Goal: Check status: Check status

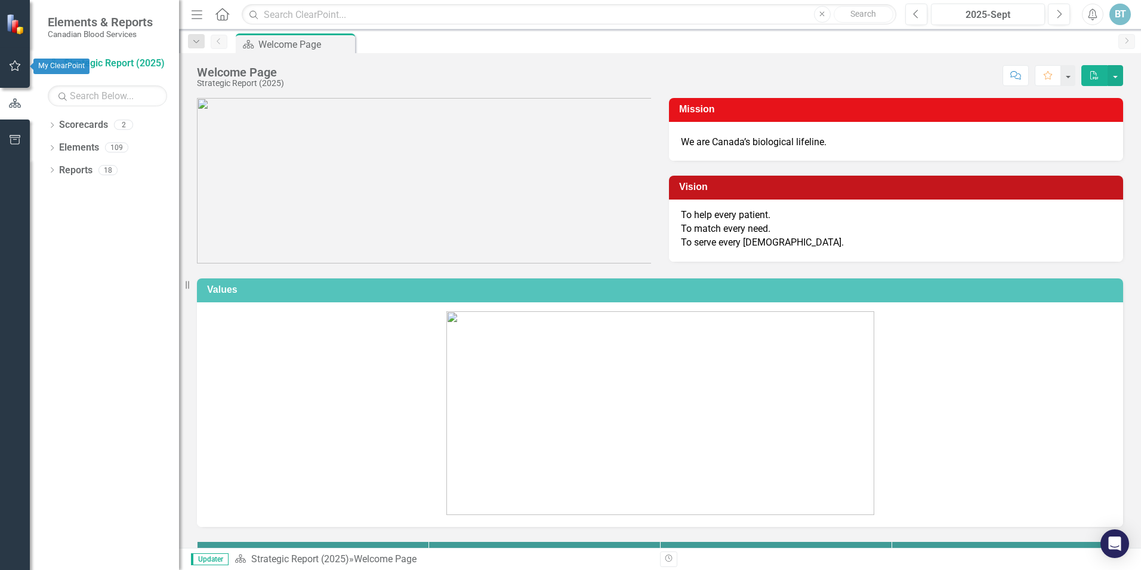
click at [13, 69] on icon "button" at bounding box center [15, 66] width 13 height 10
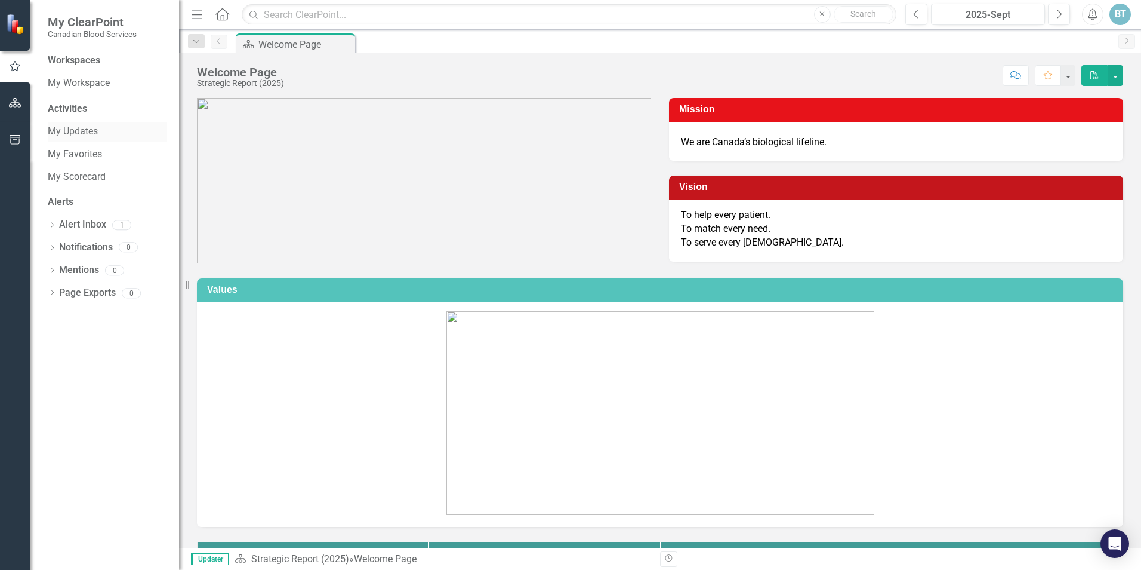
click at [77, 133] on link "My Updates" at bounding box center [107, 132] width 119 height 14
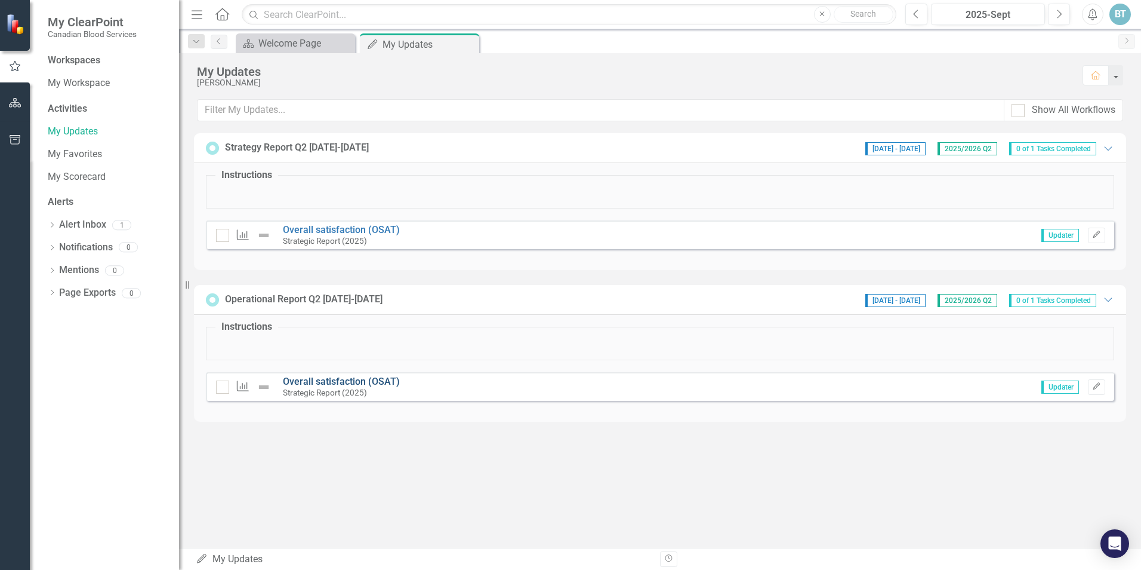
click at [347, 385] on link "Overall satisfaction (OSAT)" at bounding box center [341, 381] width 117 height 11
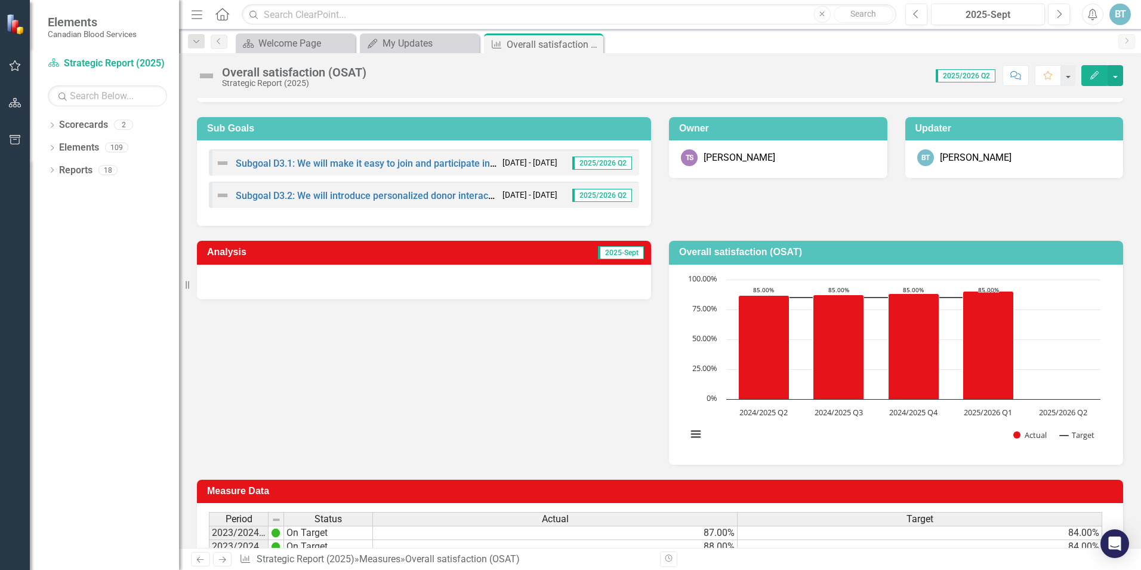
scroll to position [48, 0]
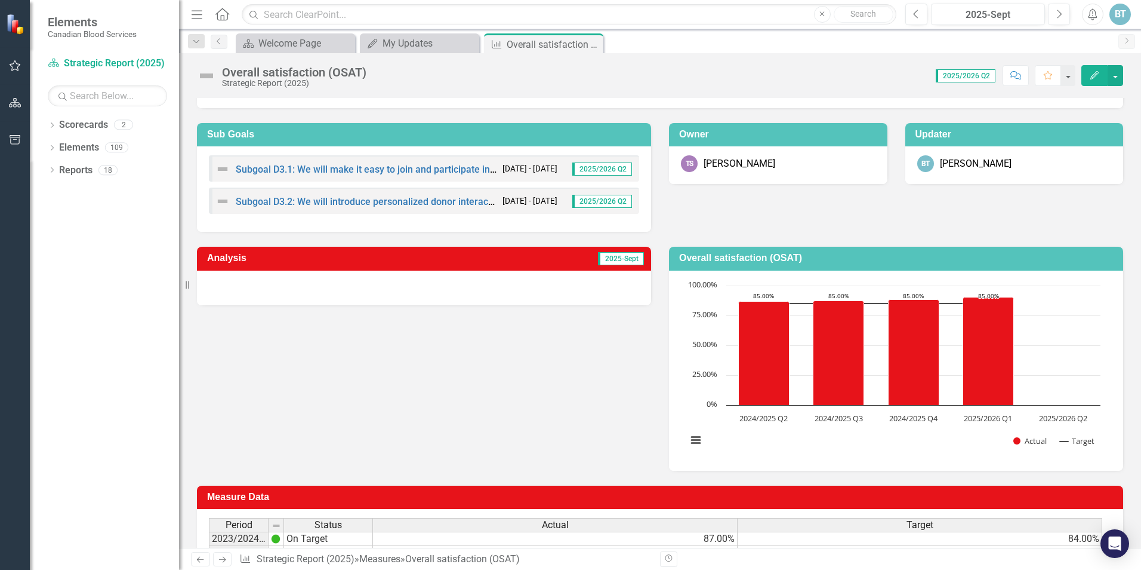
click at [618, 260] on span "2025-Sept" at bounding box center [621, 258] width 46 height 13
click at [591, 258] on td "2025-Sept" at bounding box center [526, 260] width 239 height 20
click at [325, 256] on h3 "Analysis" at bounding box center [306, 258] width 199 height 11
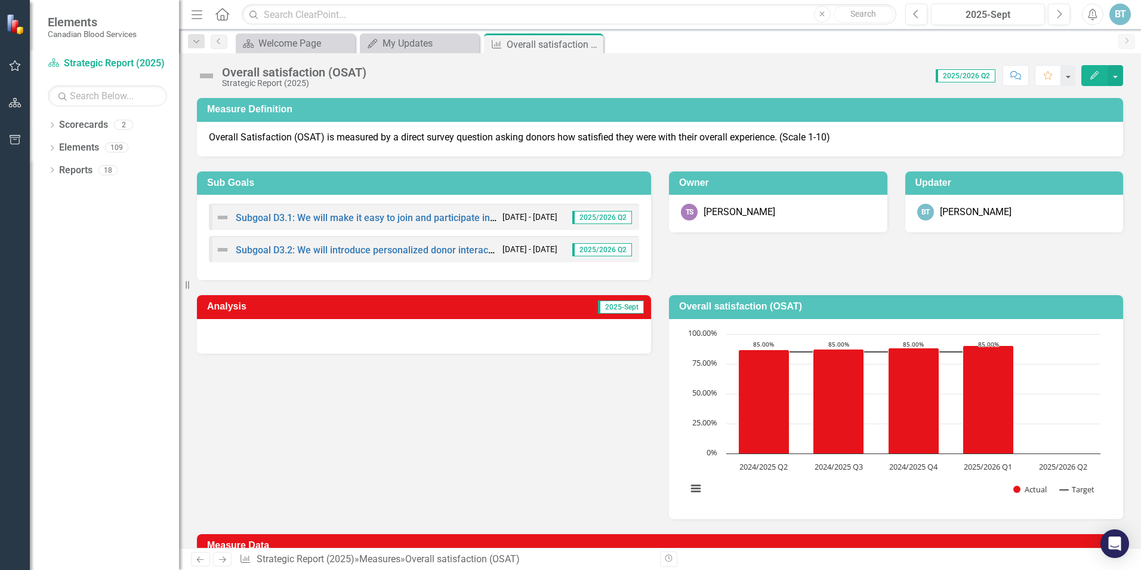
click at [912, 75] on span "2025/2026 Q2" at bounding box center [966, 75] width 60 height 13
click at [912, 74] on span "2025/2026 Q2" at bounding box center [966, 75] width 60 height 13
click at [912, 78] on button "button" at bounding box center [1116, 75] width 16 height 21
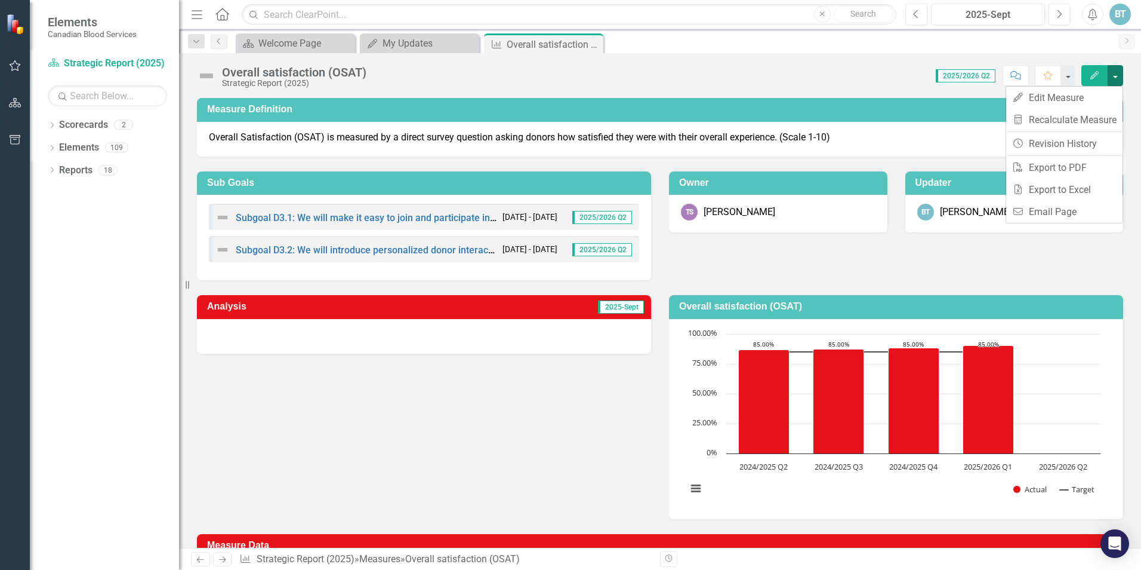
click at [712, 70] on div "Score: 0.00 2025/2026 Q2 Completed Comment Favorite Edit" at bounding box center [748, 75] width 751 height 20
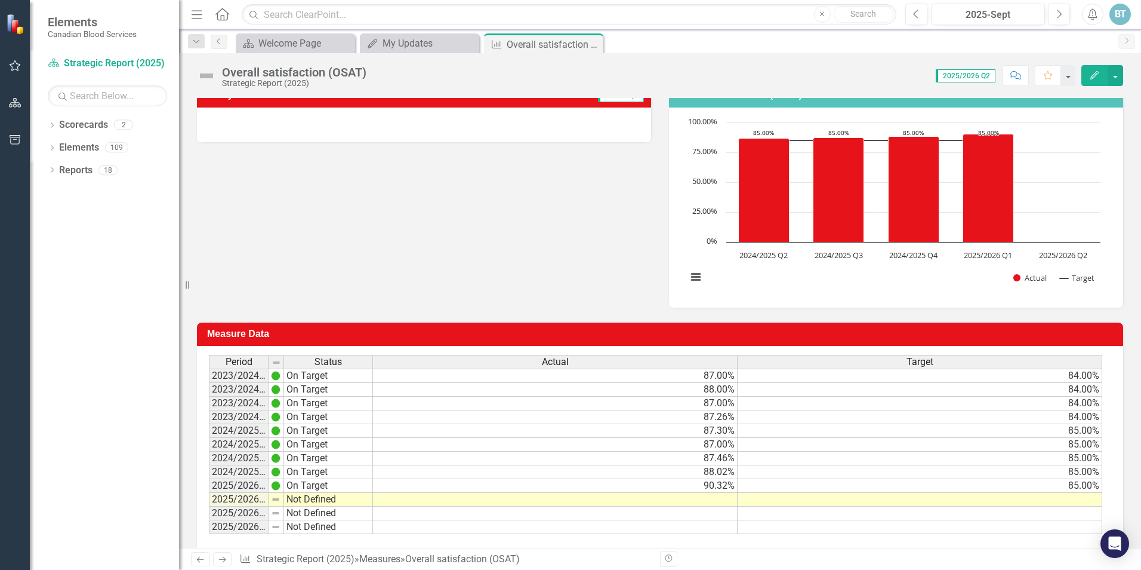
scroll to position [227, 0]
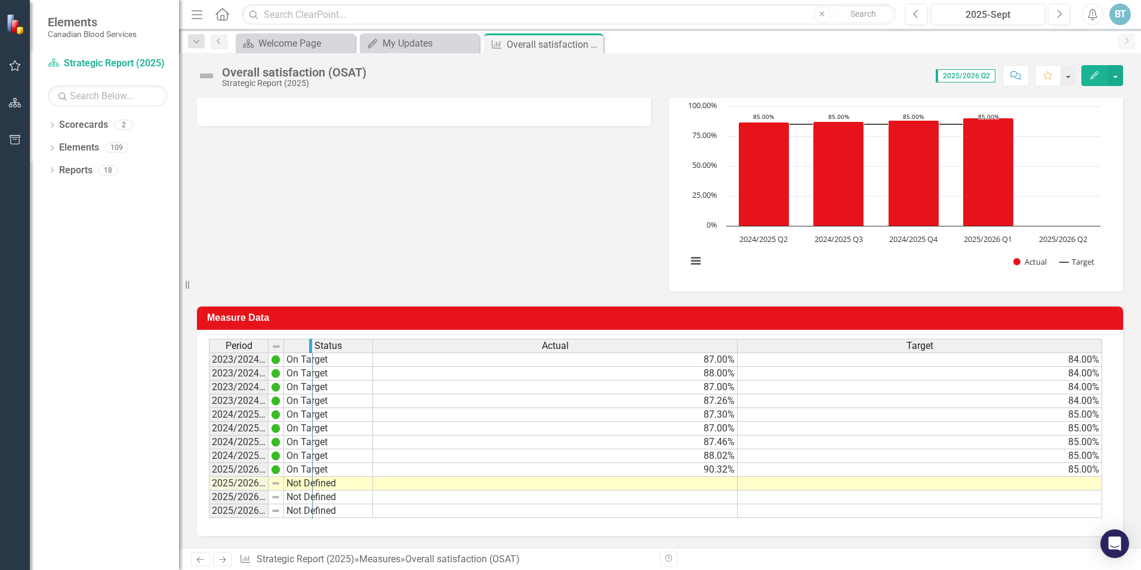
drag, startPoint x: 267, startPoint y: 349, endPoint x: 319, endPoint y: 349, distance: 51.3
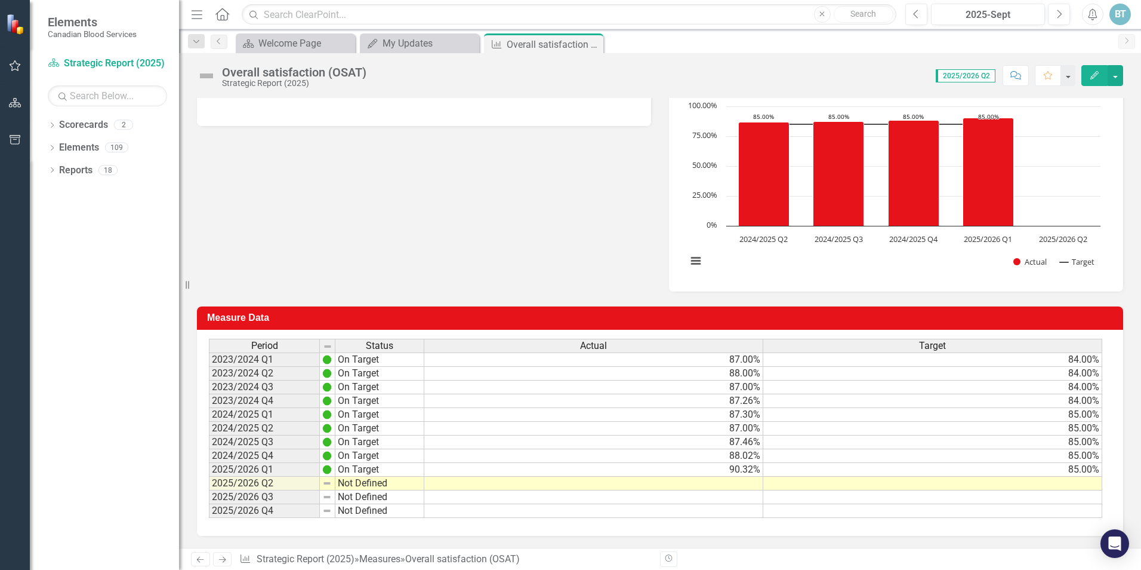
click at [264, 472] on td "2025/2026 Q1" at bounding box center [264, 470] width 111 height 14
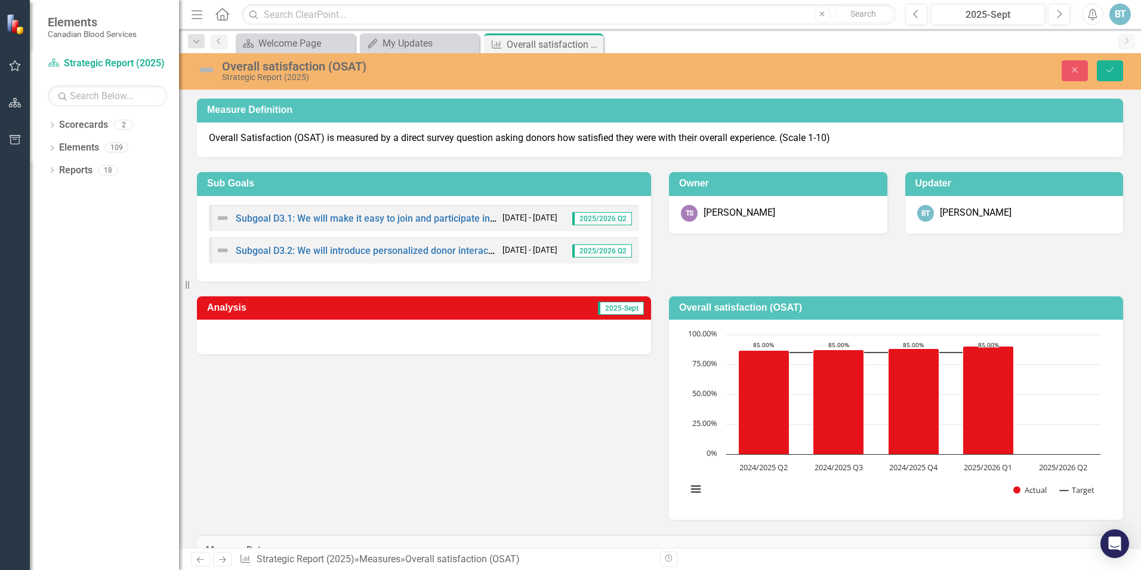
scroll to position [233, 0]
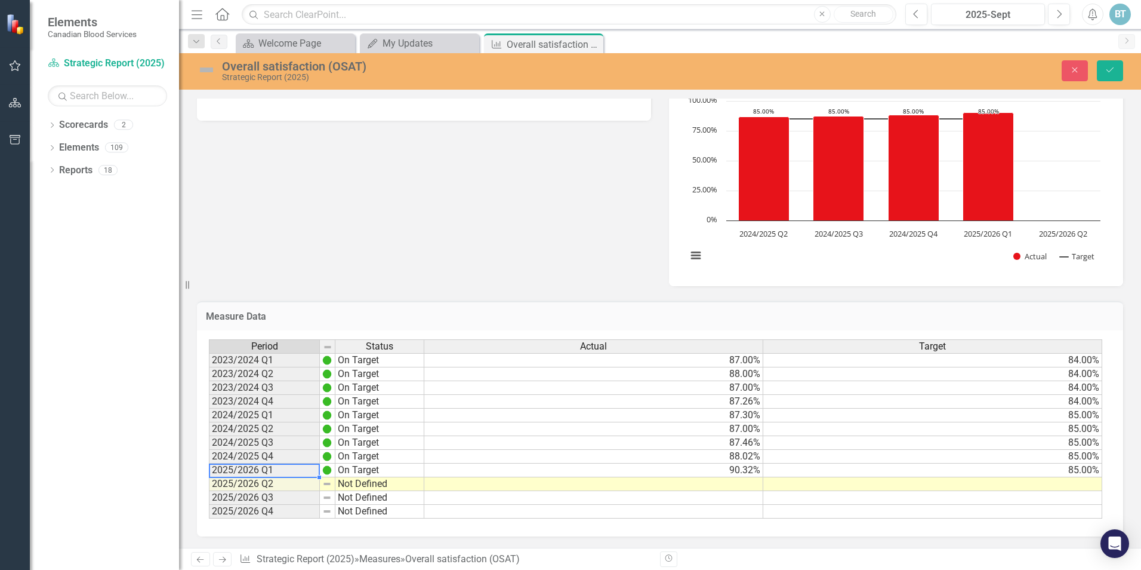
click at [295, 484] on td "2025/2026 Q2" at bounding box center [264, 484] width 111 height 14
click at [343, 482] on td "Not Defined" at bounding box center [380, 484] width 89 height 14
click at [301, 485] on td "2025/2026 Q2" at bounding box center [264, 484] width 111 height 14
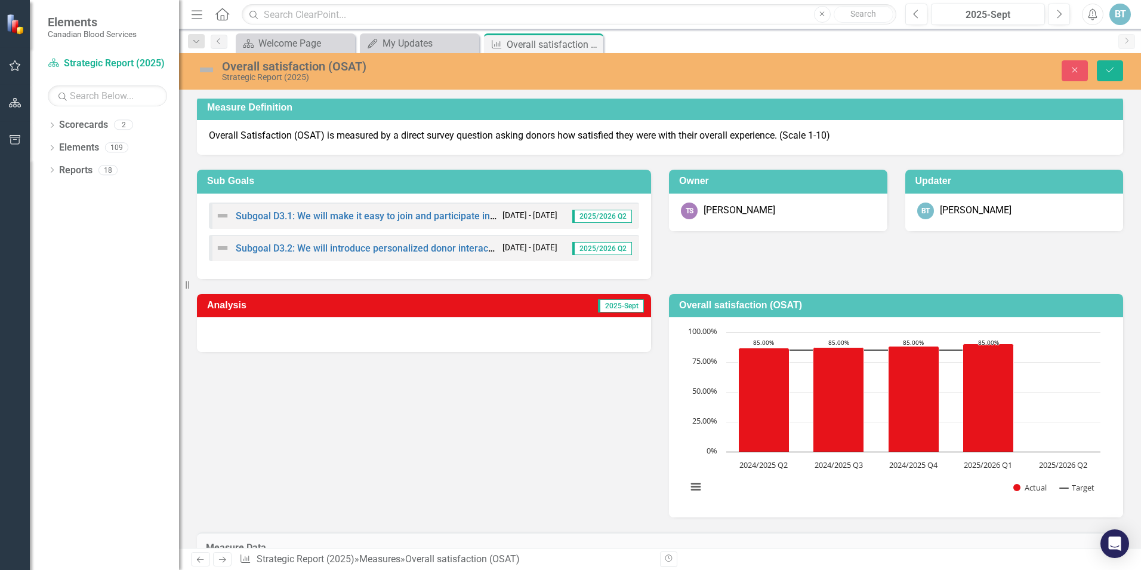
scroll to position [0, 0]
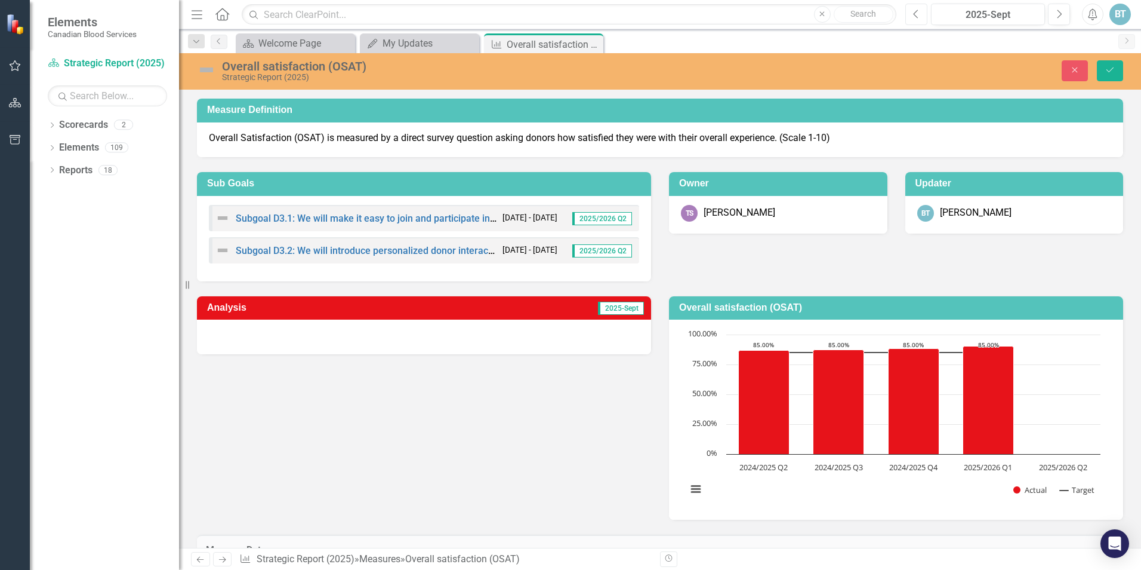
click at [912, 12] on icon "Previous" at bounding box center [916, 14] width 7 height 11
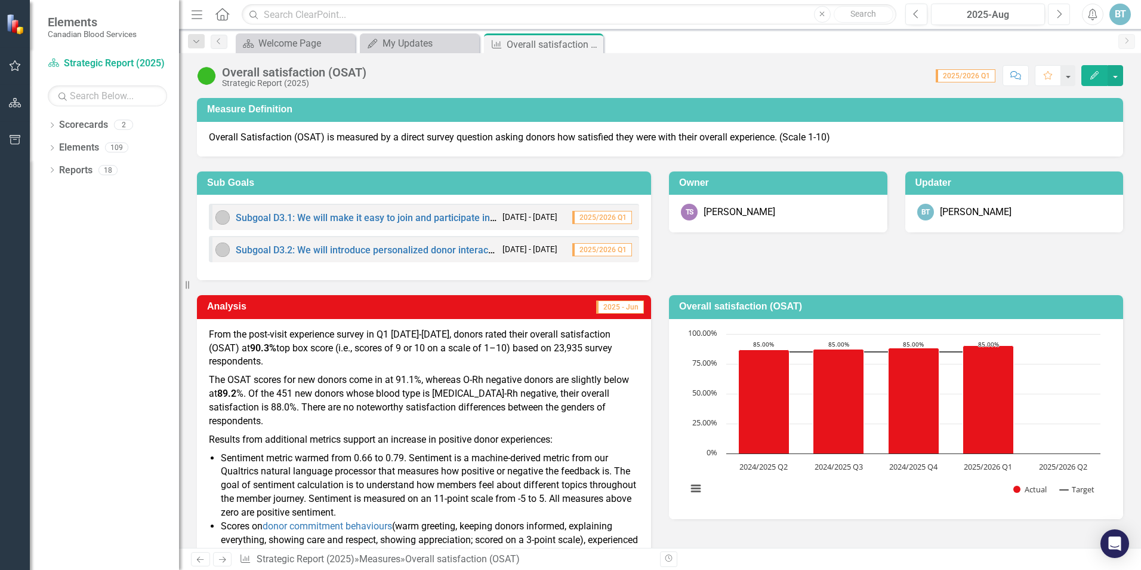
click at [912, 13] on icon "Next" at bounding box center [1059, 14] width 7 height 11
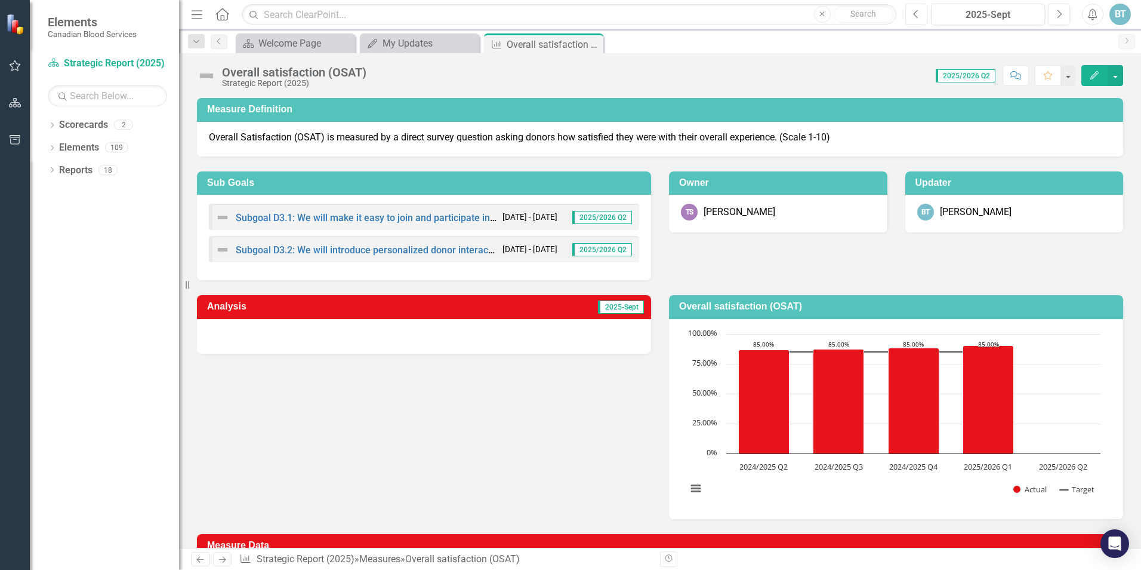
click at [912, 12] on button "Previous" at bounding box center [917, 14] width 22 height 21
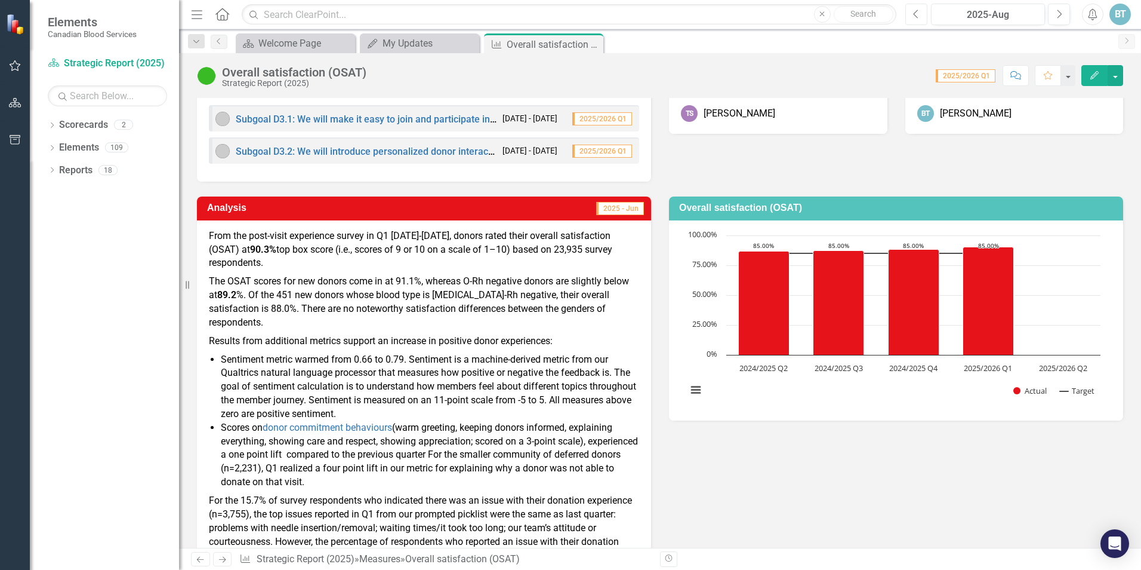
scroll to position [119, 0]
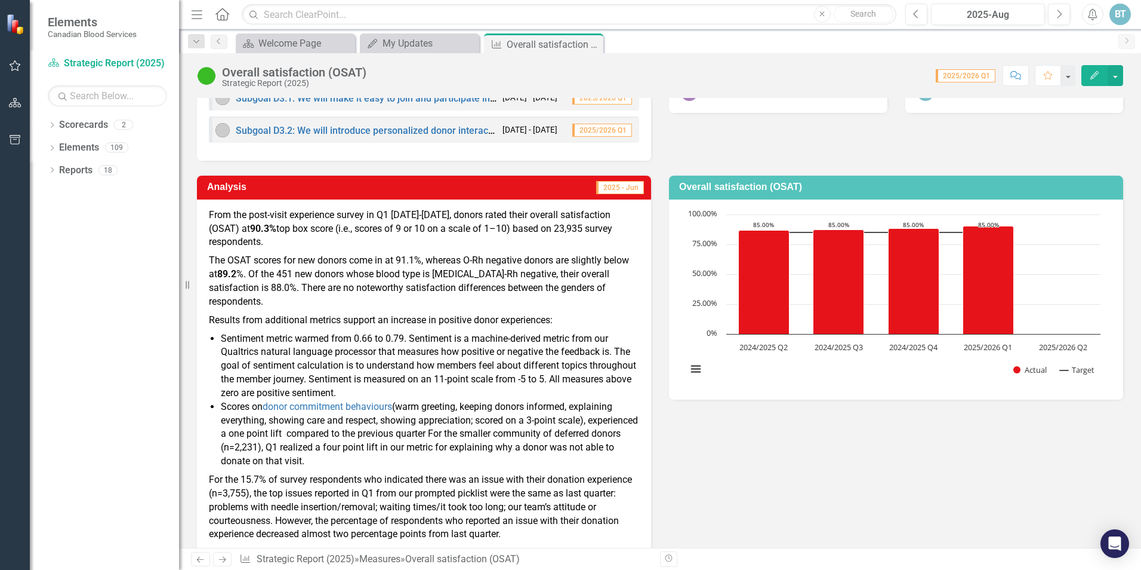
drag, startPoint x: 209, startPoint y: 216, endPoint x: 221, endPoint y: 221, distance: 13.6
click at [221, 221] on p "From the post-visit experience survey in Q1 [DATE]-[DATE], donors rated their o…" at bounding box center [424, 230] width 430 height 44
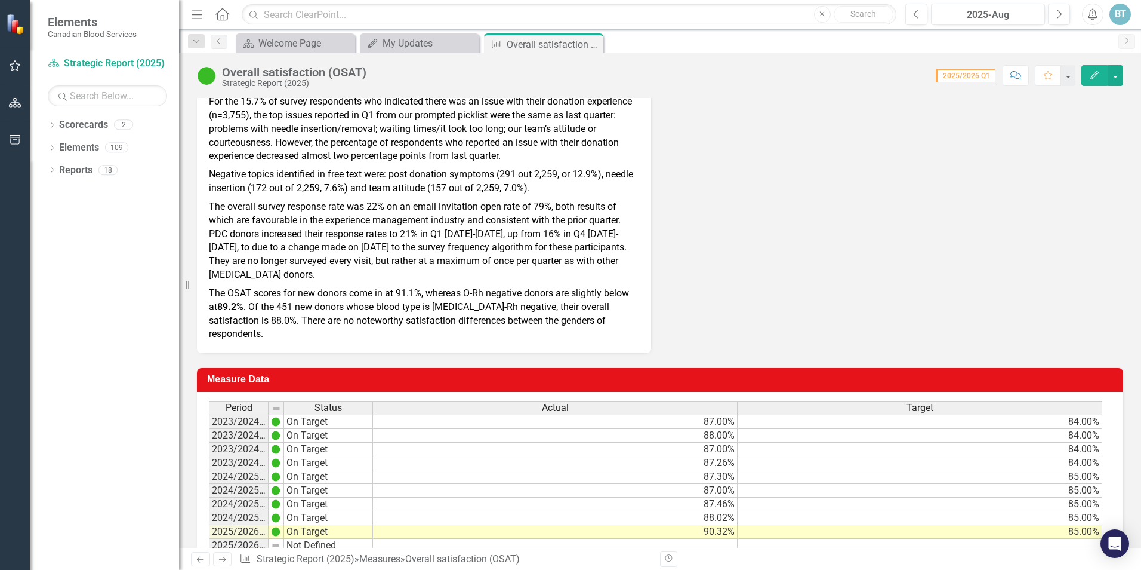
scroll to position [532, 0]
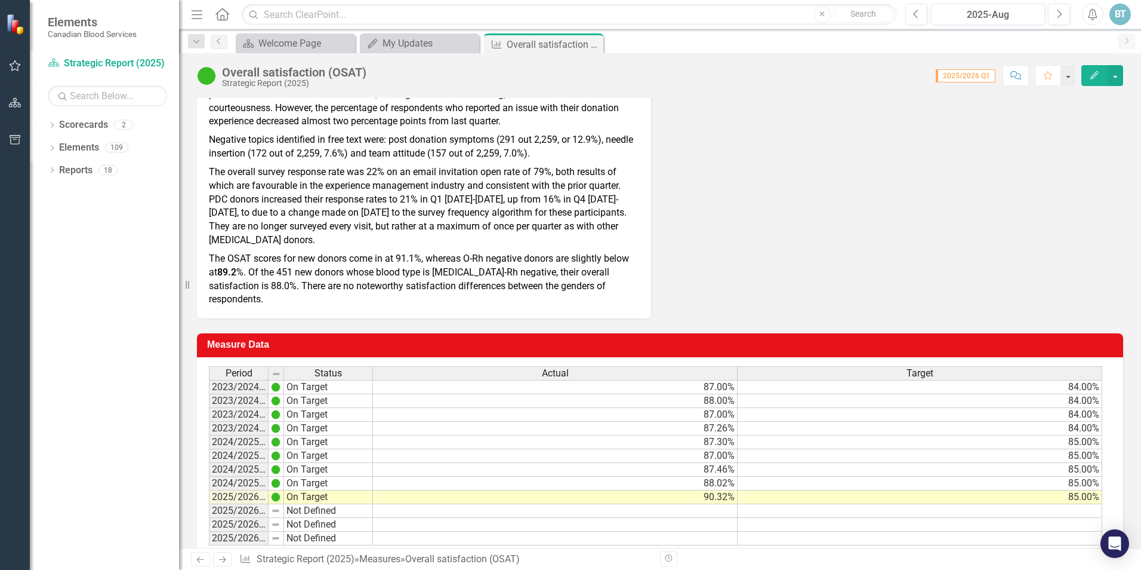
drag, startPoint x: 618, startPoint y: 273, endPoint x: 347, endPoint y: 272, distance: 271.0
click at [347, 272] on p "The OSAT scores for new donors come in at 91.1%, whereas O-Rh negative donors a…" at bounding box center [424, 278] width 430 height 57
drag, startPoint x: 607, startPoint y: 272, endPoint x: 454, endPoint y: 261, distance: 152.6
click at [455, 263] on p "The OSAT scores for new donors come in at 91.1%, whereas O-Rh negative donors a…" at bounding box center [424, 278] width 430 height 57
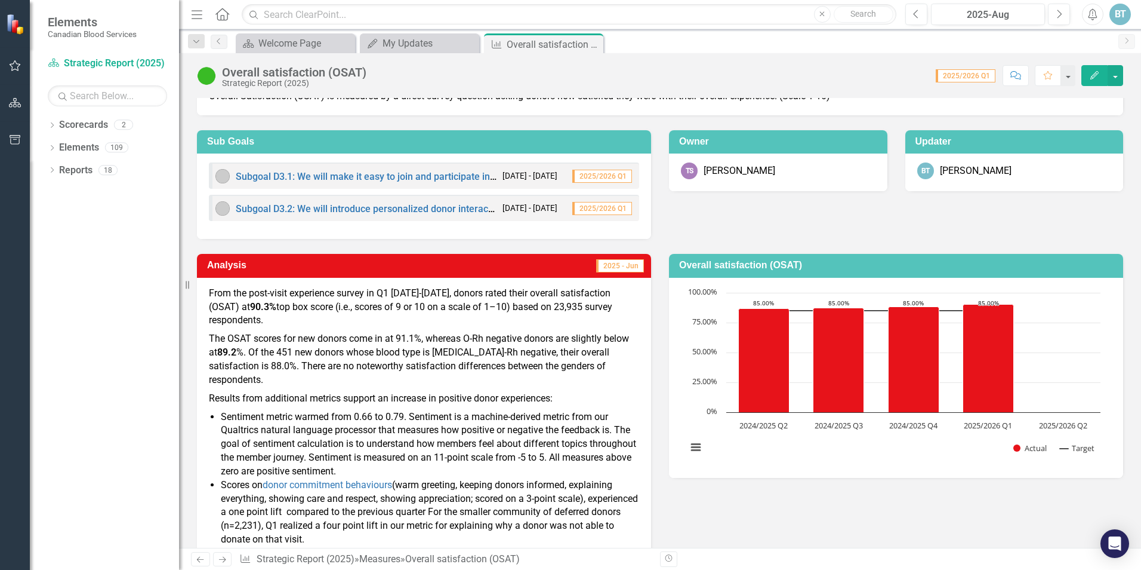
scroll to position [60, 0]
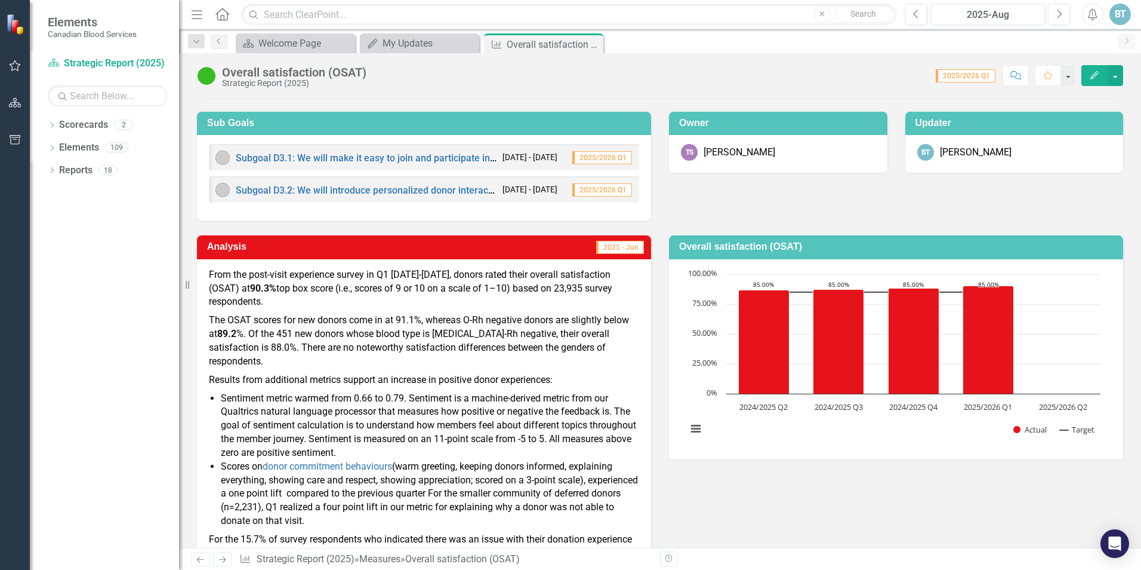
drag, startPoint x: 381, startPoint y: 353, endPoint x: 312, endPoint y: 377, distance: 73.3
click at [312, 377] on span "From the post-visit experience survey in Q1 [DATE]-[DATE], donors rated their o…" at bounding box center [424, 523] width 430 height 511
click at [912, 75] on button "button" at bounding box center [1068, 75] width 16 height 21
click at [912, 72] on button "button" at bounding box center [1116, 75] width 16 height 21
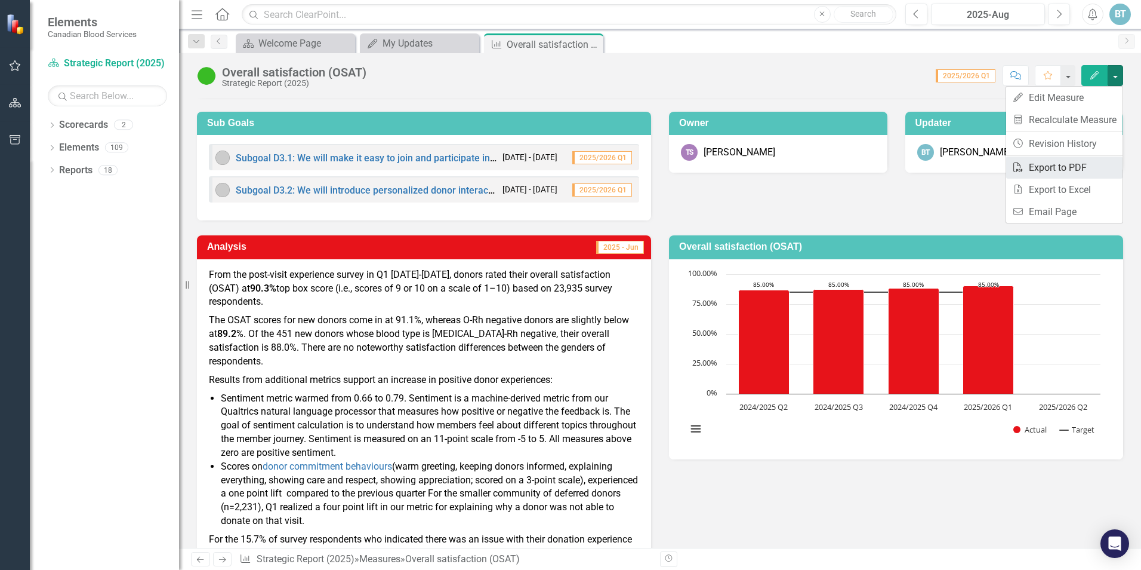
click at [912, 172] on link "PDF Export to PDF" at bounding box center [1065, 167] width 116 height 22
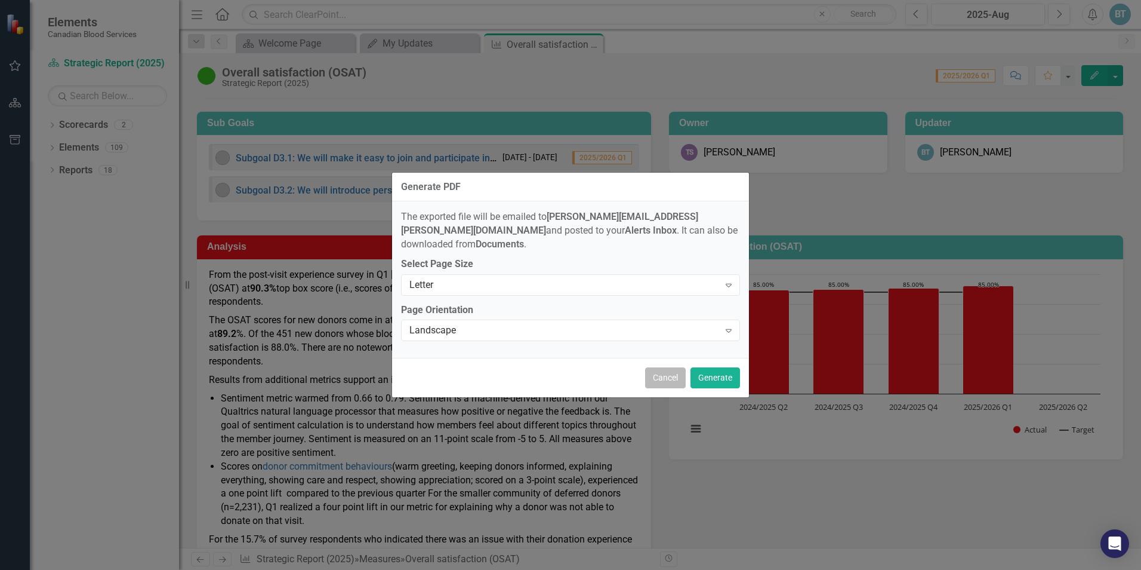
click at [672, 372] on button "Cancel" at bounding box center [665, 377] width 41 height 21
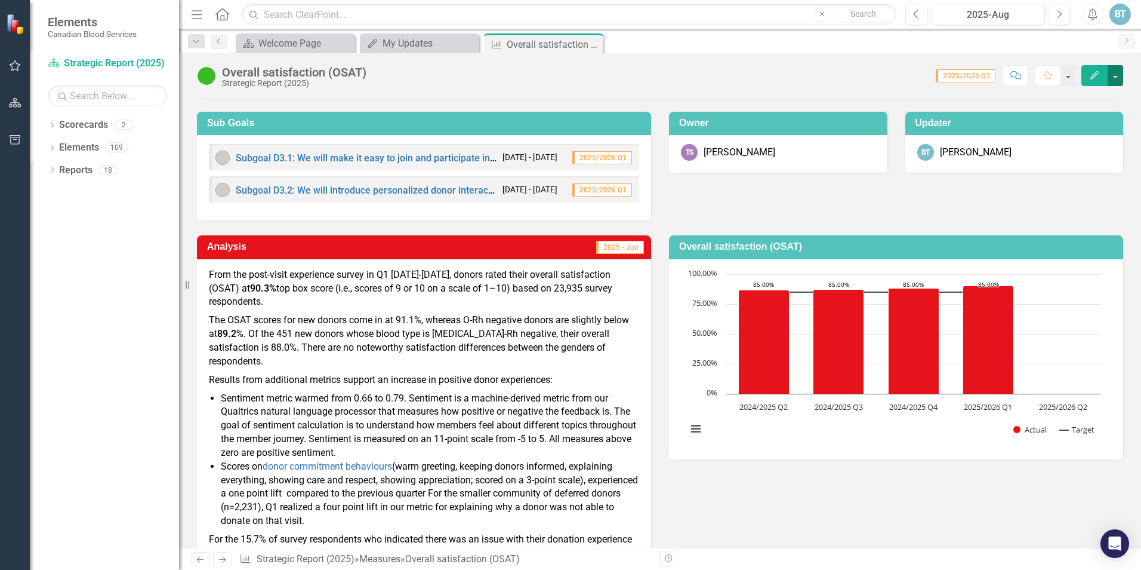
click at [912, 76] on button "button" at bounding box center [1116, 75] width 16 height 21
click at [912, 209] on link "Email Email Page" at bounding box center [1065, 212] width 116 height 22
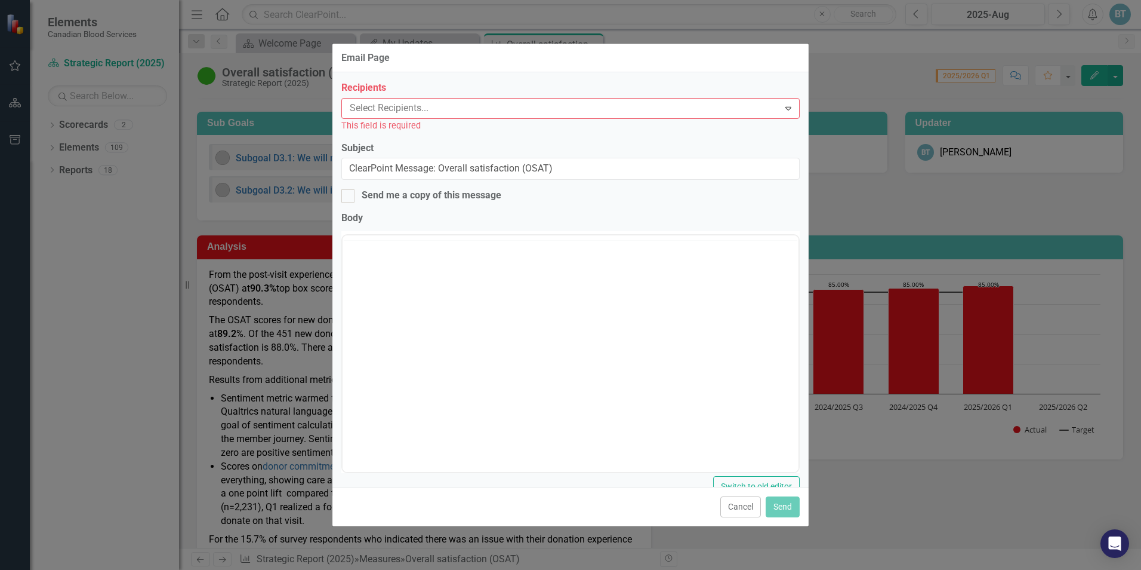
scroll to position [0, 0]
click at [400, 109] on div at bounding box center [562, 108] width 434 height 16
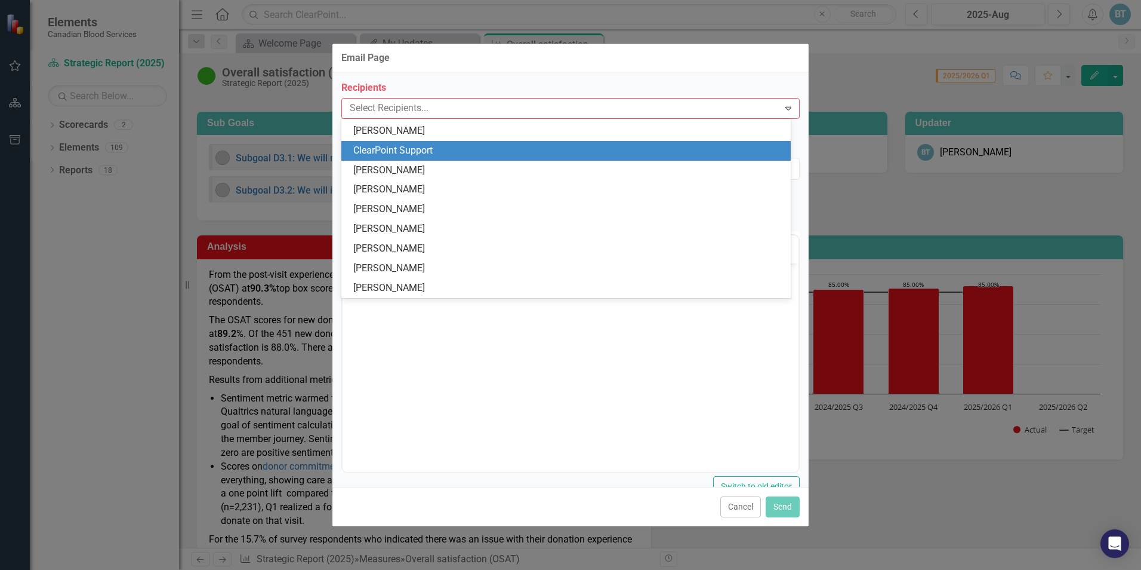
scroll to position [2017, 0]
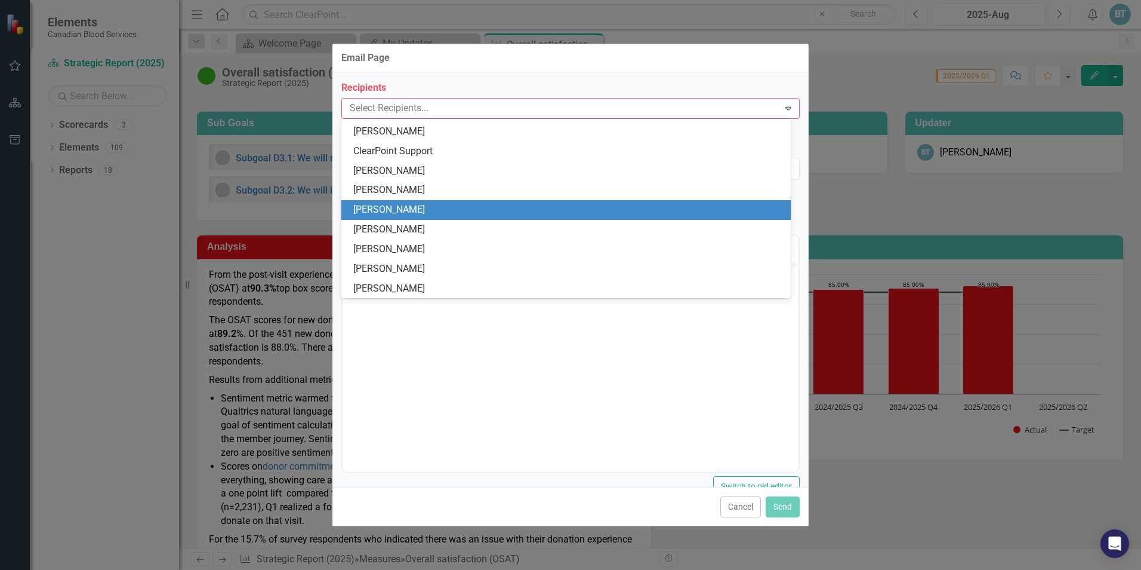
click at [408, 202] on div "[PERSON_NAME]" at bounding box center [566, 210] width 450 height 20
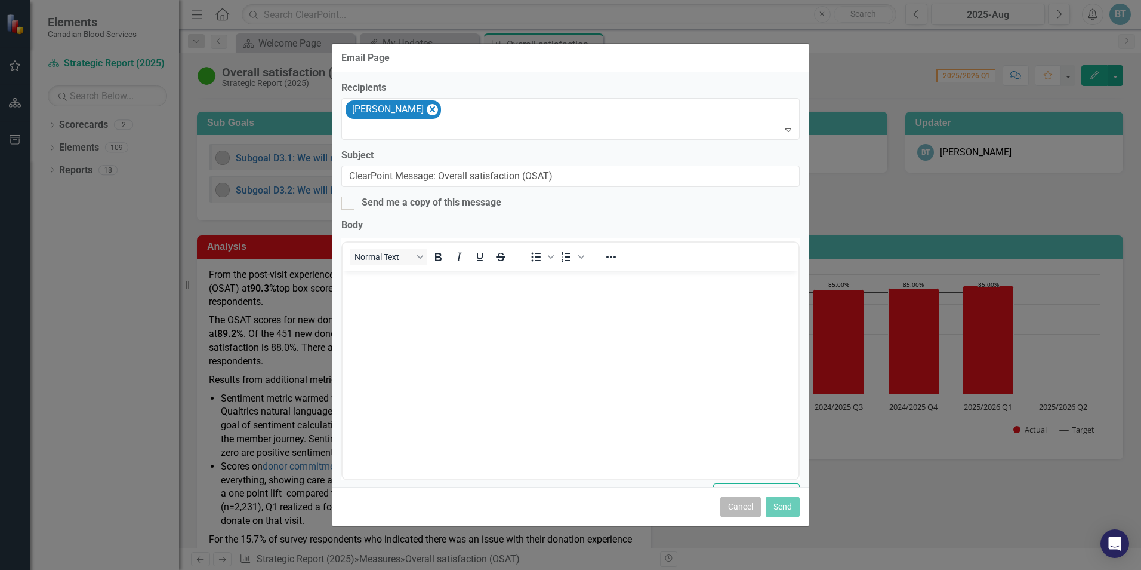
click at [743, 497] on button "Cancel" at bounding box center [741, 506] width 41 height 21
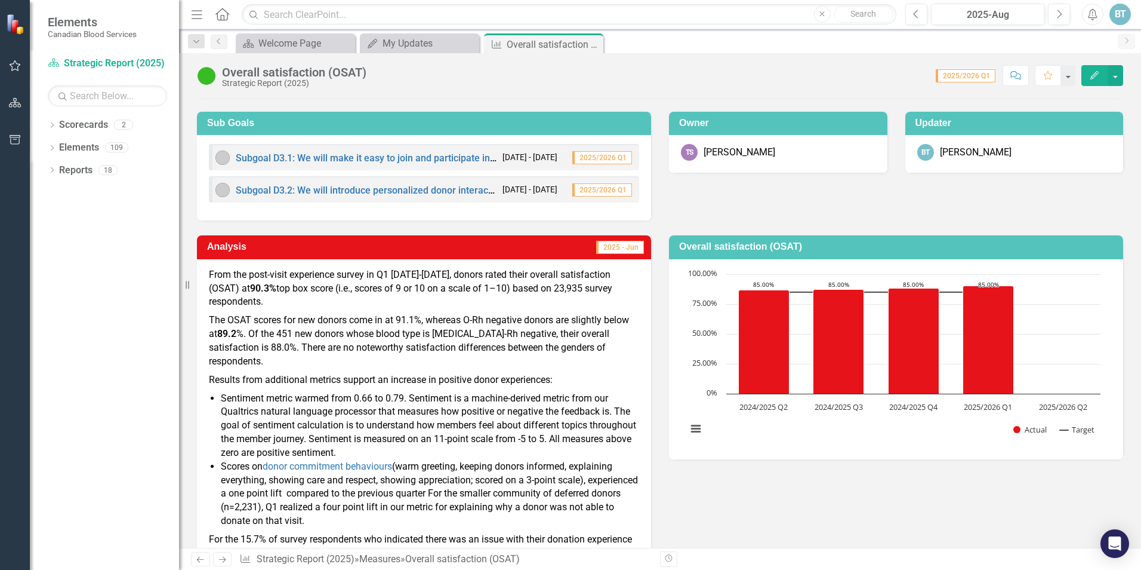
drag, startPoint x: 311, startPoint y: 285, endPoint x: 256, endPoint y: 298, distance: 56.5
click at [256, 298] on p "From the post-visit experience survey in Q1 [DATE]-[DATE], donors rated their o…" at bounding box center [424, 290] width 430 height 44
drag, startPoint x: 226, startPoint y: 288, endPoint x: 285, endPoint y: 306, distance: 61.8
click at [285, 306] on p "From the post-visit experience survey in Q1 [DATE]-[DATE], donors rated their o…" at bounding box center [424, 290] width 430 height 44
click at [187, 285] on icon "Resize" at bounding box center [190, 285] width 12 height 10
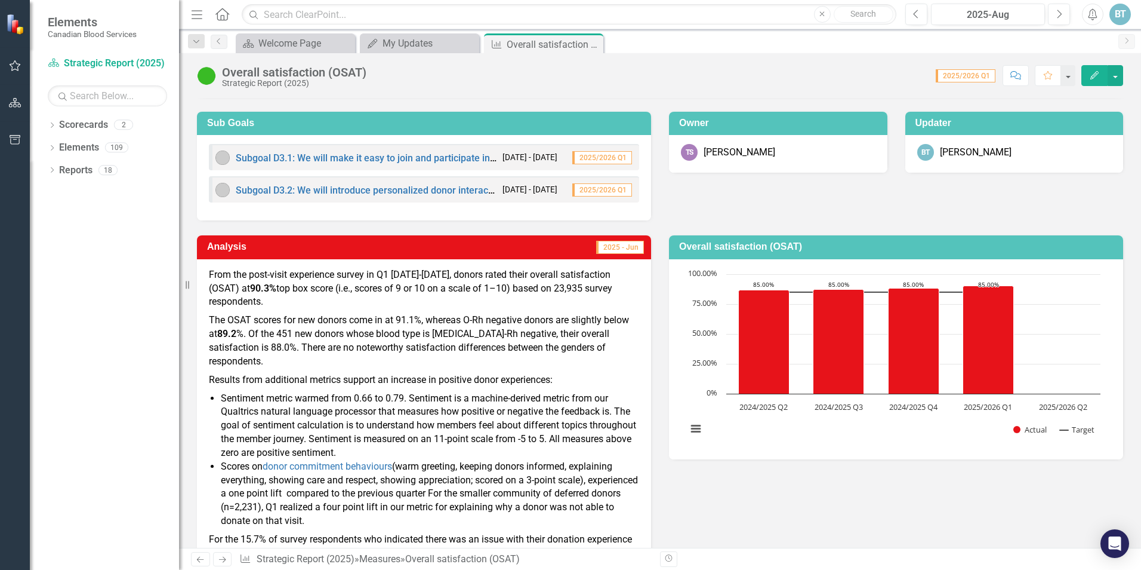
click at [337, 283] on p "From the post-visit experience survey in Q1 [DATE]-[DATE], donors rated their o…" at bounding box center [424, 290] width 430 height 44
click at [912, 13] on icon "Next" at bounding box center [1059, 14] width 7 height 11
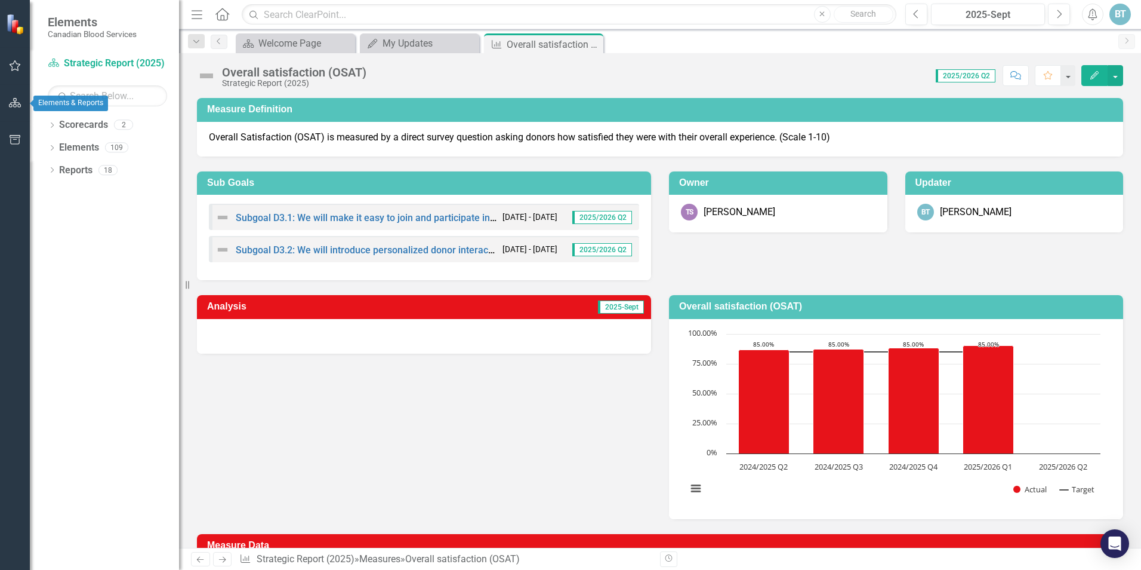
click at [13, 98] on icon "button" at bounding box center [15, 103] width 13 height 10
click at [14, 60] on button "button" at bounding box center [15, 66] width 27 height 25
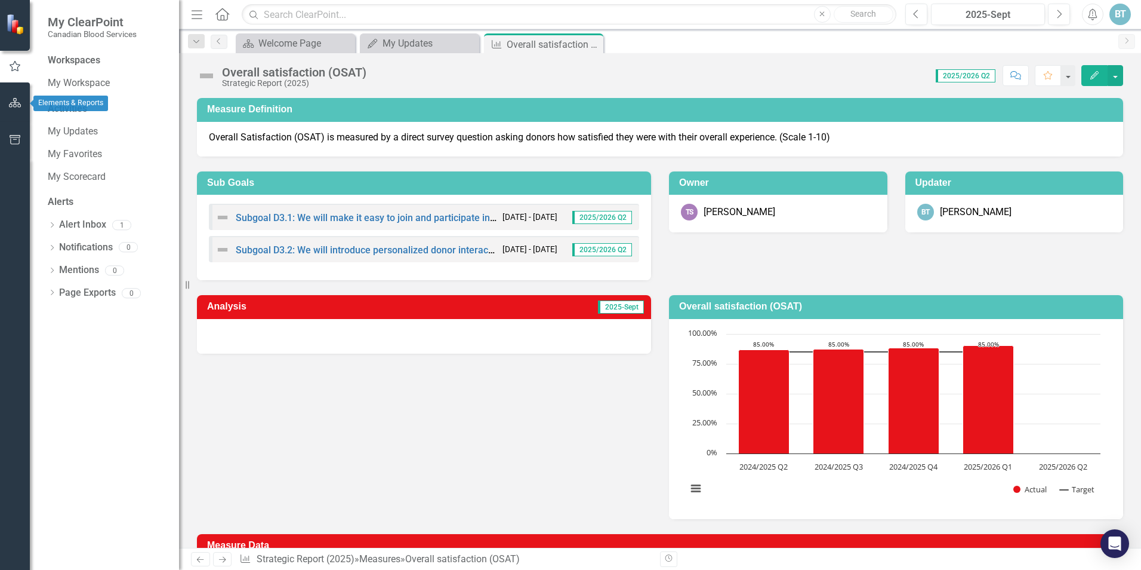
click at [8, 96] on button "button" at bounding box center [15, 103] width 27 height 25
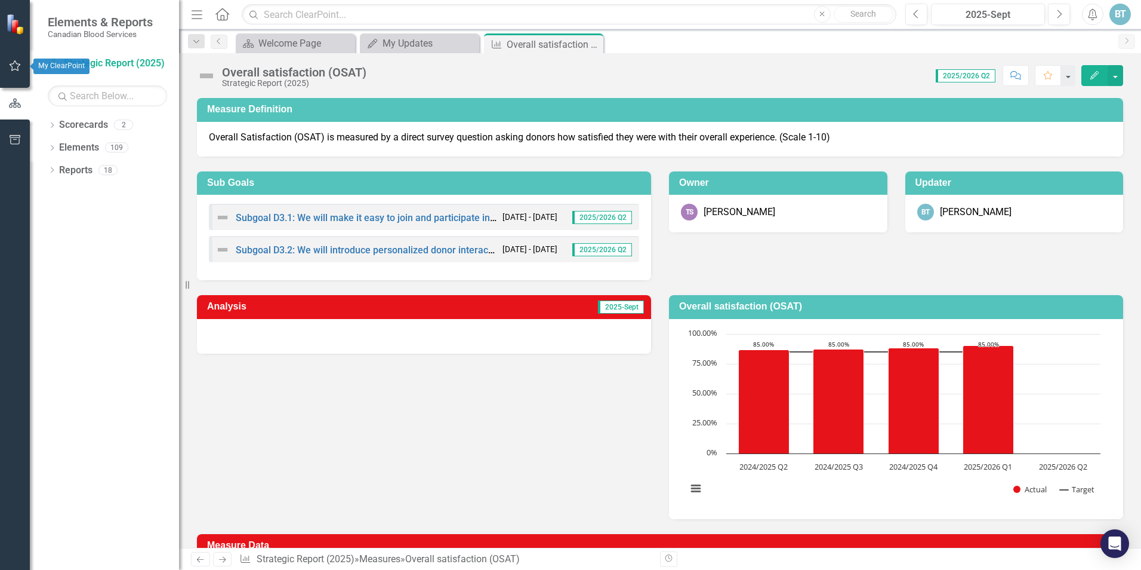
click at [9, 60] on button "button" at bounding box center [15, 66] width 27 height 25
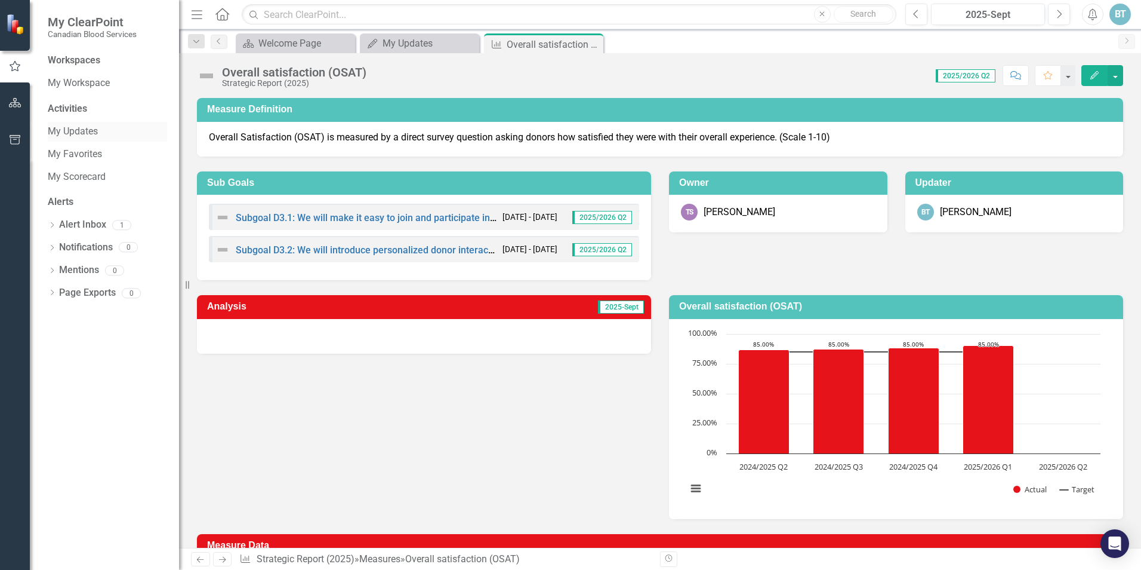
click at [66, 131] on link "My Updates" at bounding box center [107, 132] width 119 height 14
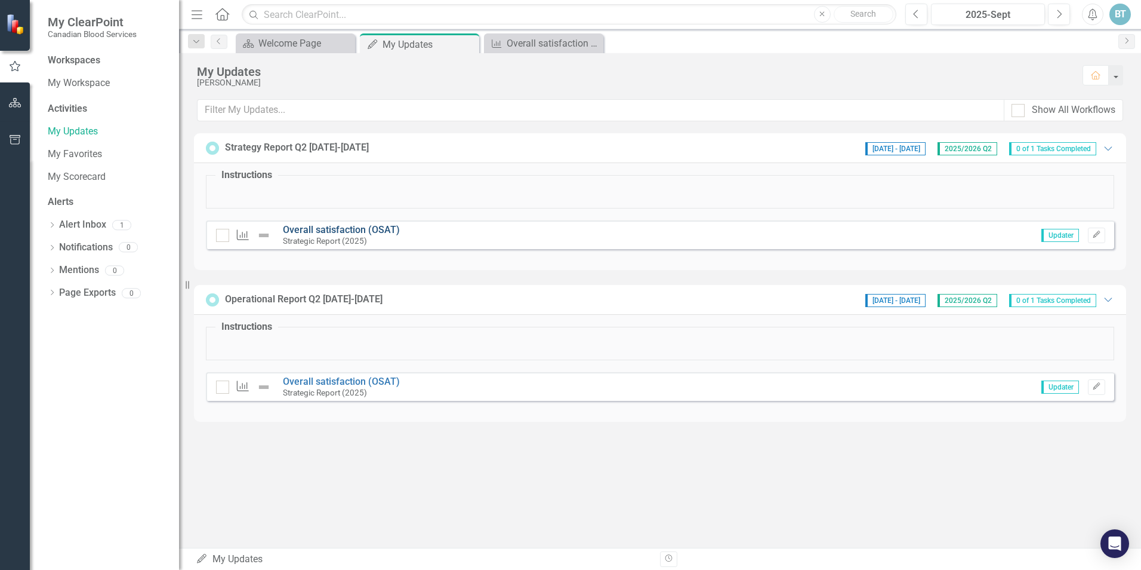
click at [340, 234] on link "Overall satisfaction (OSAT)" at bounding box center [341, 229] width 117 height 11
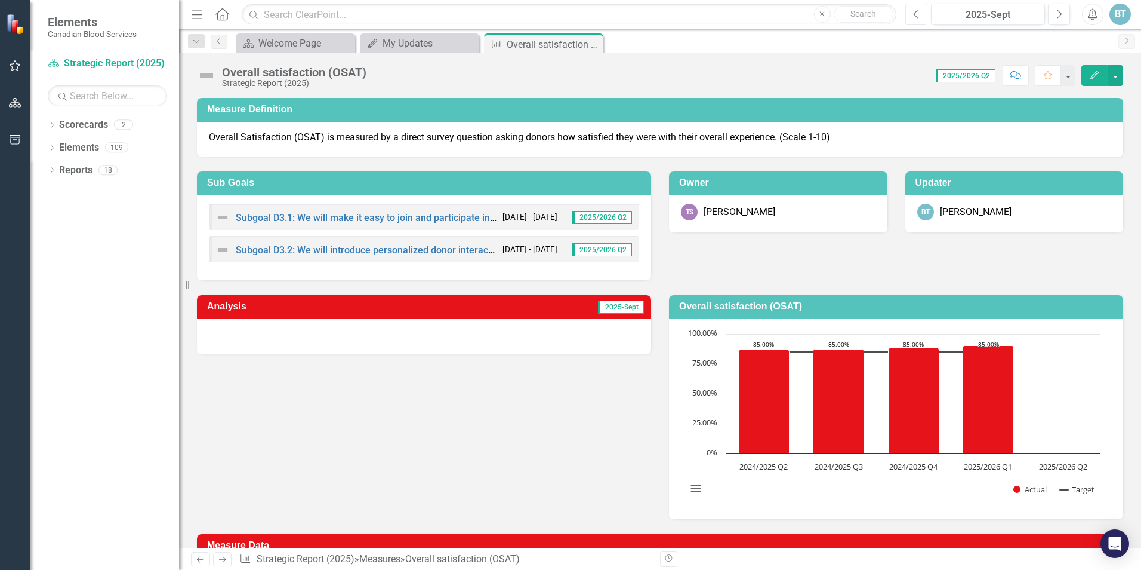
click at [912, 10] on icon "button" at bounding box center [915, 14] width 5 height 8
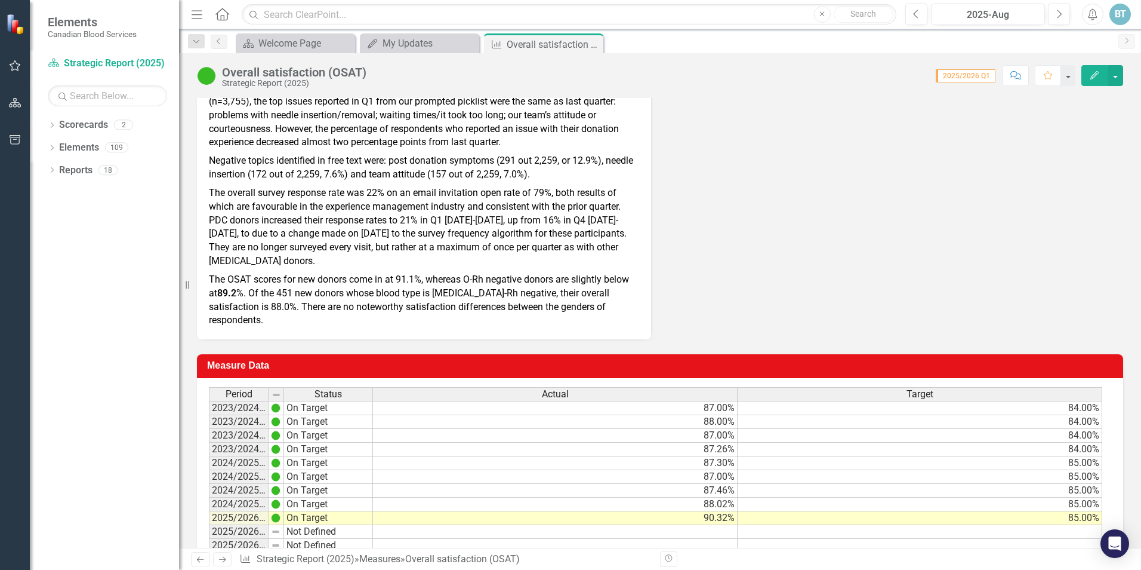
scroll to position [532, 0]
